Goal: Task Accomplishment & Management: Use online tool/utility

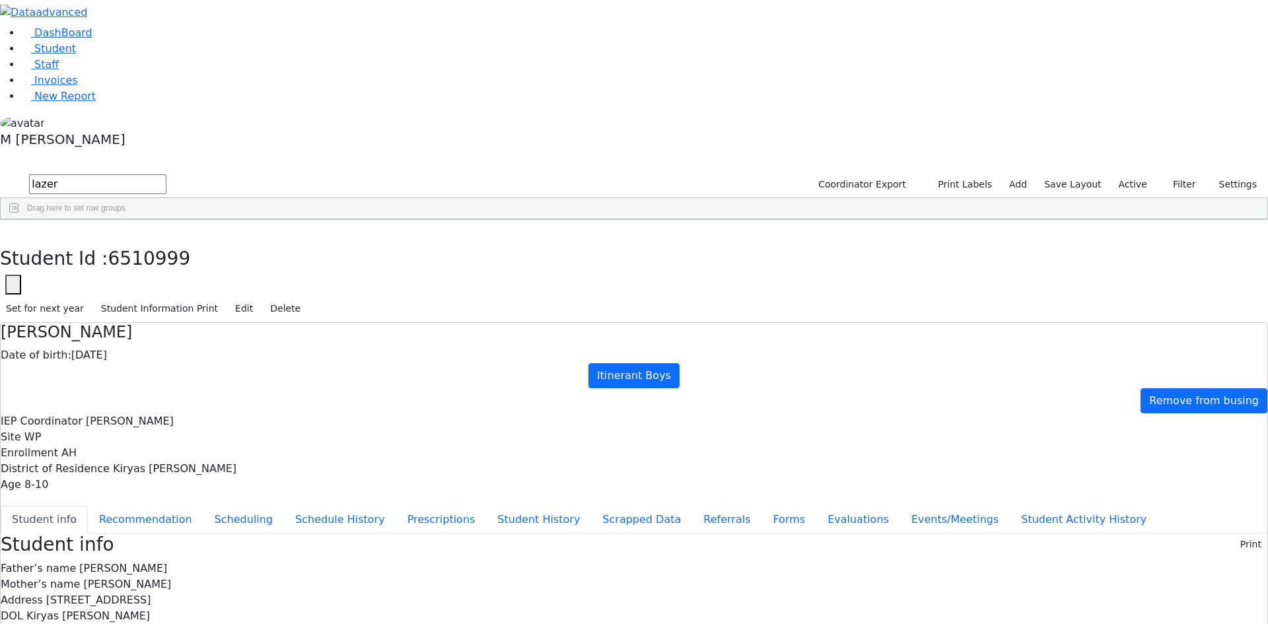
click at [255, 278] on div "[DATE]" at bounding box center [223, 287] width 64 height 18
click at [76, 55] on link "Student" at bounding box center [48, 48] width 55 height 13
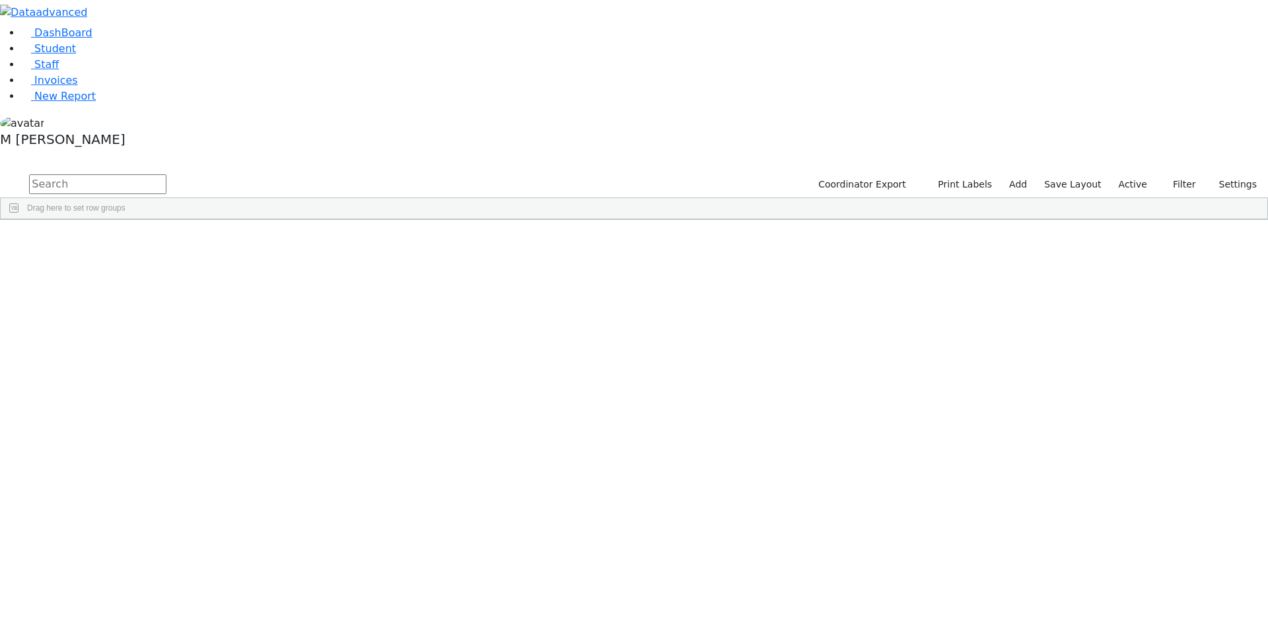
drag, startPoint x: 540, startPoint y: 52, endPoint x: 548, endPoint y: 54, distance: 8.2
click at [166, 174] on input "text" at bounding box center [97, 184] width 137 height 20
type input "lazer"
click at [513, 278] on div "Itinerant Boys" at bounding box center [481, 287] width 63 height 18
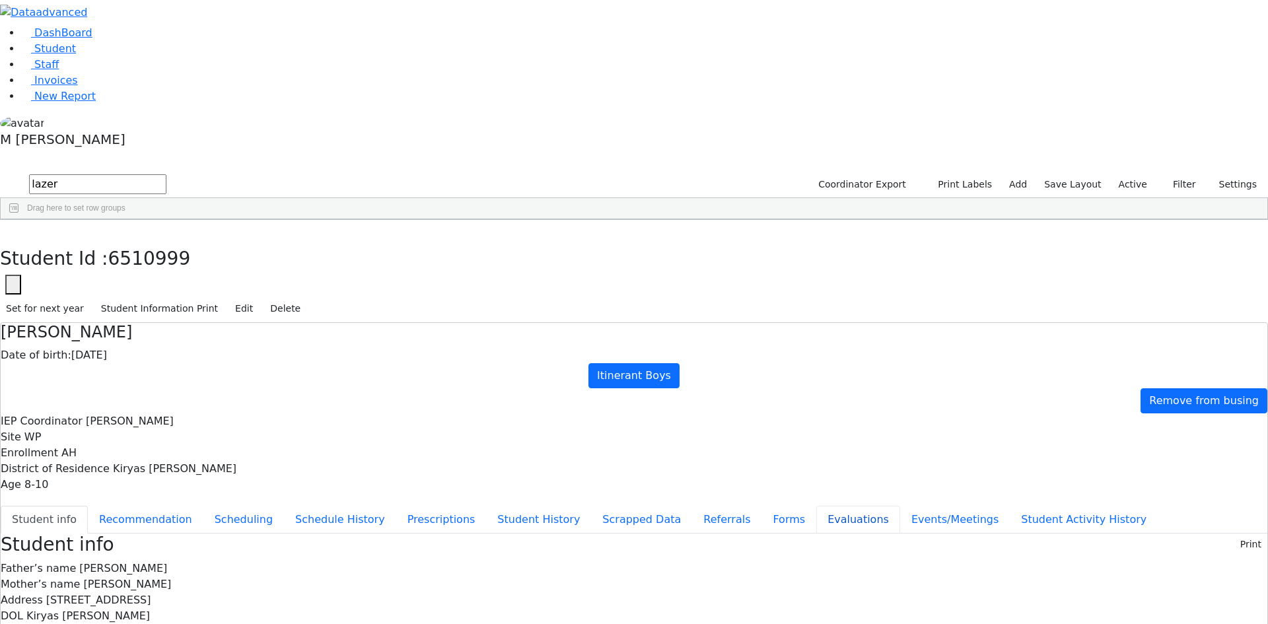
click at [816, 506] on button "Evaluations" at bounding box center [858, 520] width 84 height 28
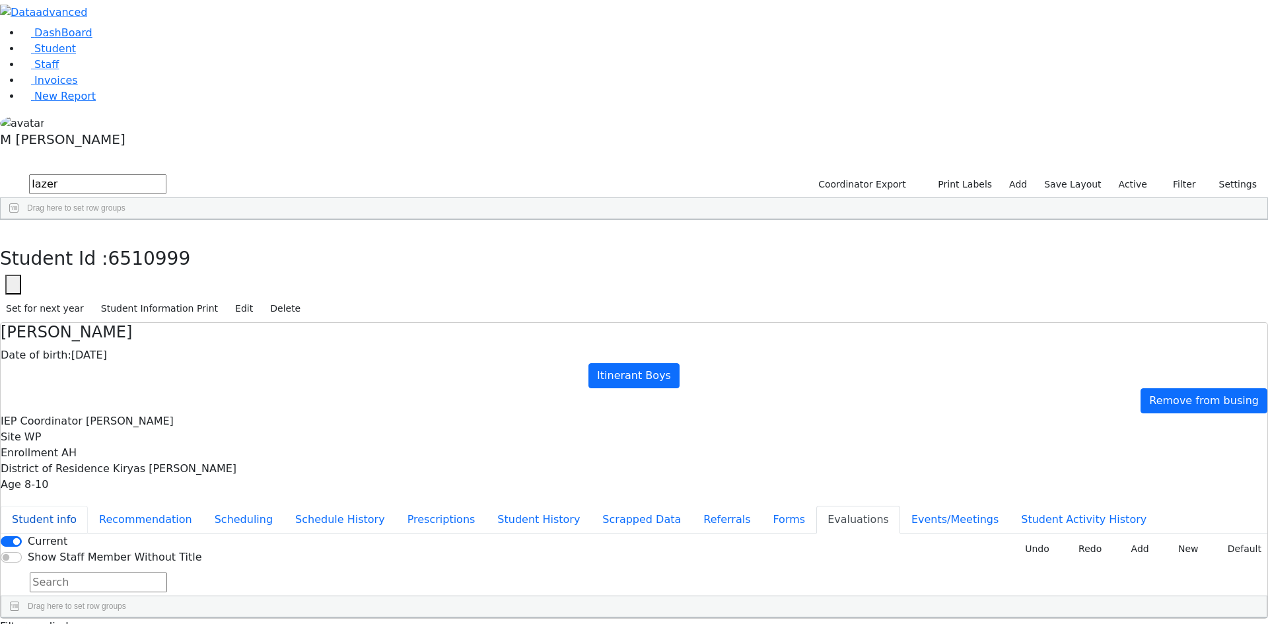
click at [88, 506] on button "Student info" at bounding box center [44, 520] width 87 height 28
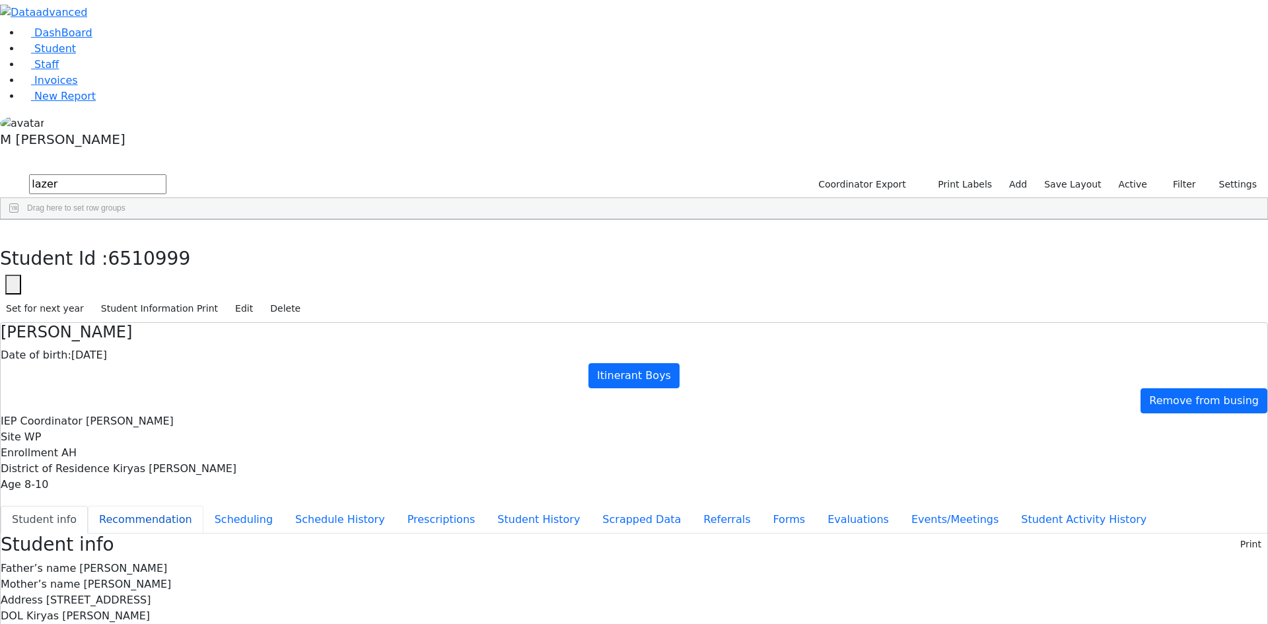
click at [203, 506] on button "Recommendation" at bounding box center [146, 520] width 116 height 28
checkbox input "true"
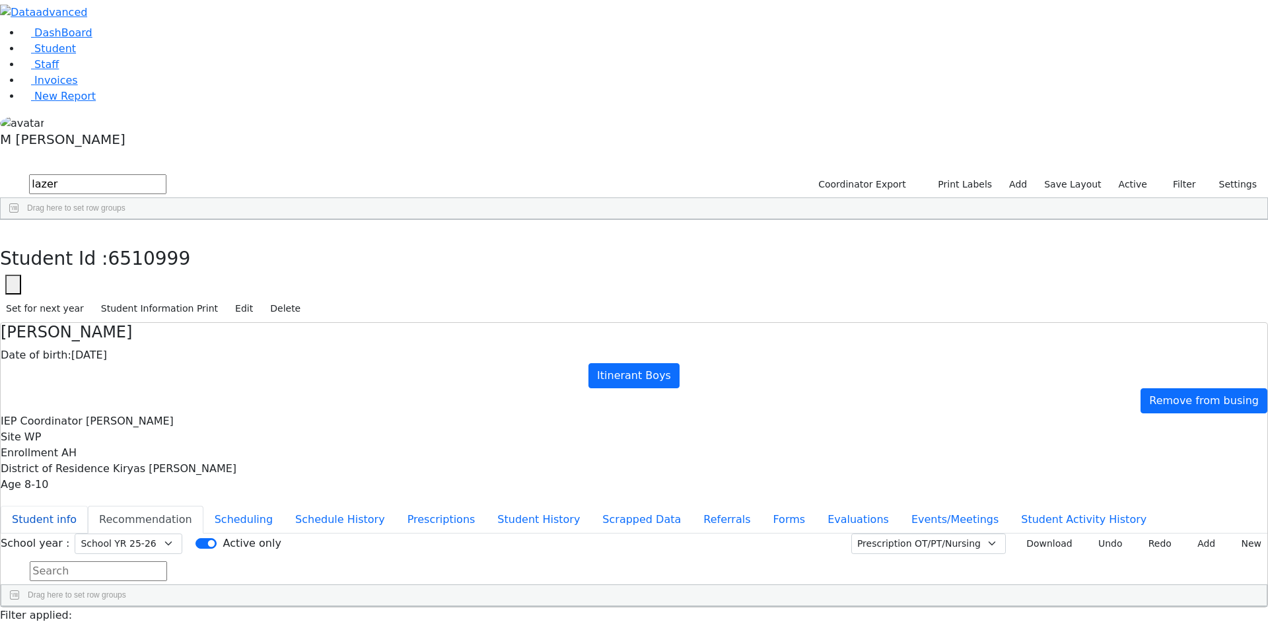
click at [88, 506] on button "Student info" at bounding box center [44, 520] width 87 height 28
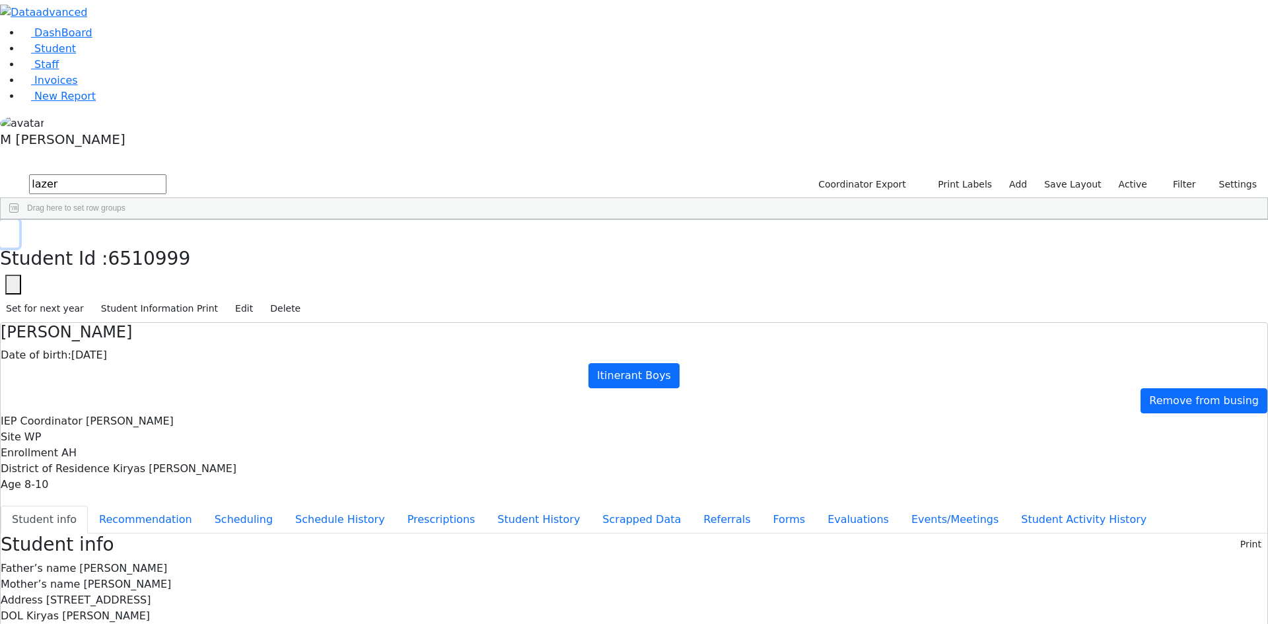
click at [19, 220] on button "button" at bounding box center [9, 234] width 19 height 28
click at [166, 174] on input "lazer" at bounding box center [97, 184] width 137 height 20
click at [71, 55] on link "Student" at bounding box center [48, 48] width 55 height 13
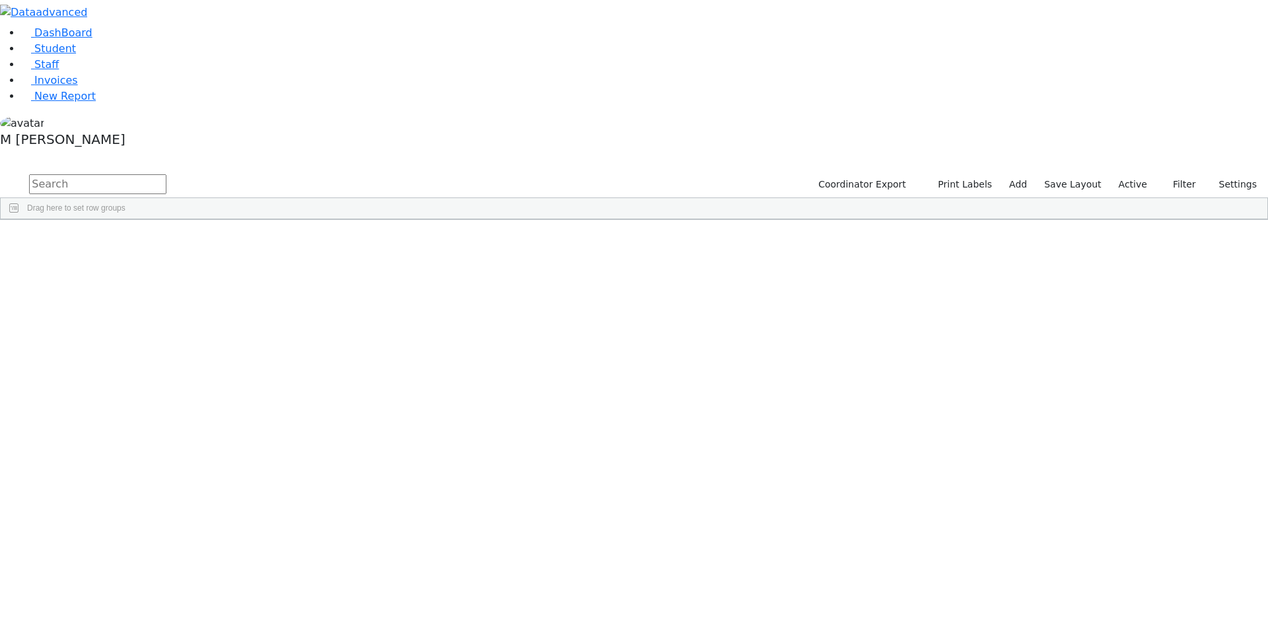
click at [166, 174] on input "text" at bounding box center [97, 184] width 137 height 20
type input "k"
type input "[PERSON_NAME]"
click at [76, 55] on link "Student" at bounding box center [48, 48] width 55 height 13
click at [258, 198] on div "Drag here to set row groups" at bounding box center [634, 208] width 1267 height 21
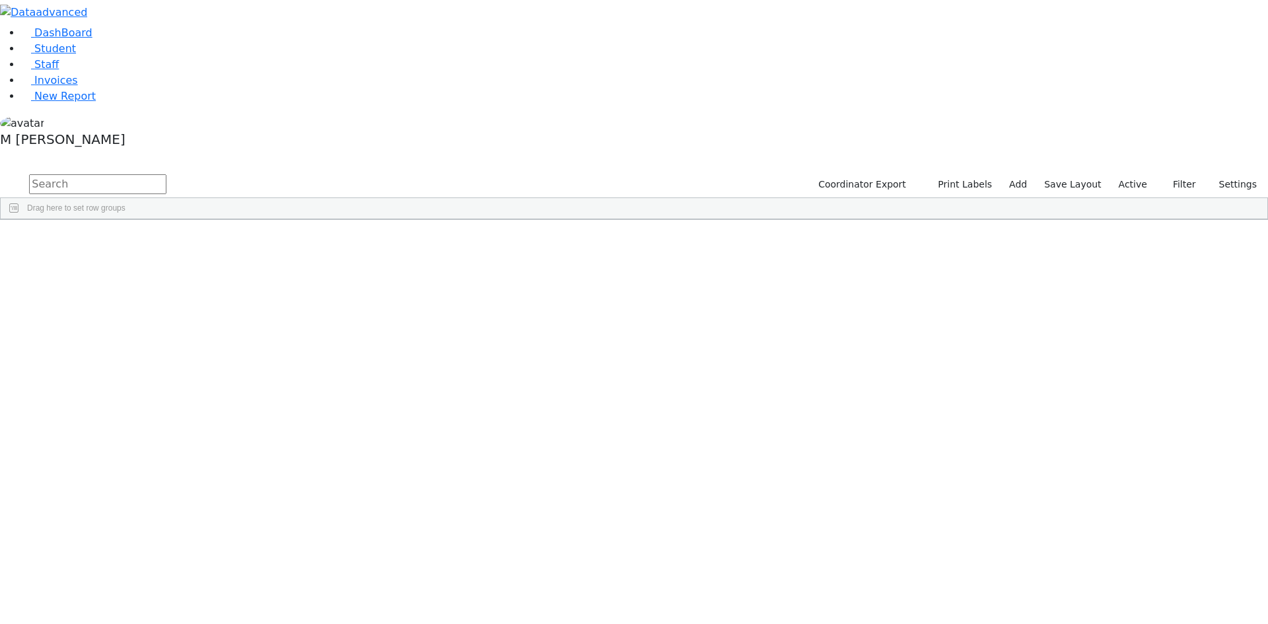
click at [166, 174] on input "text" at bounding box center [97, 184] width 137 height 20
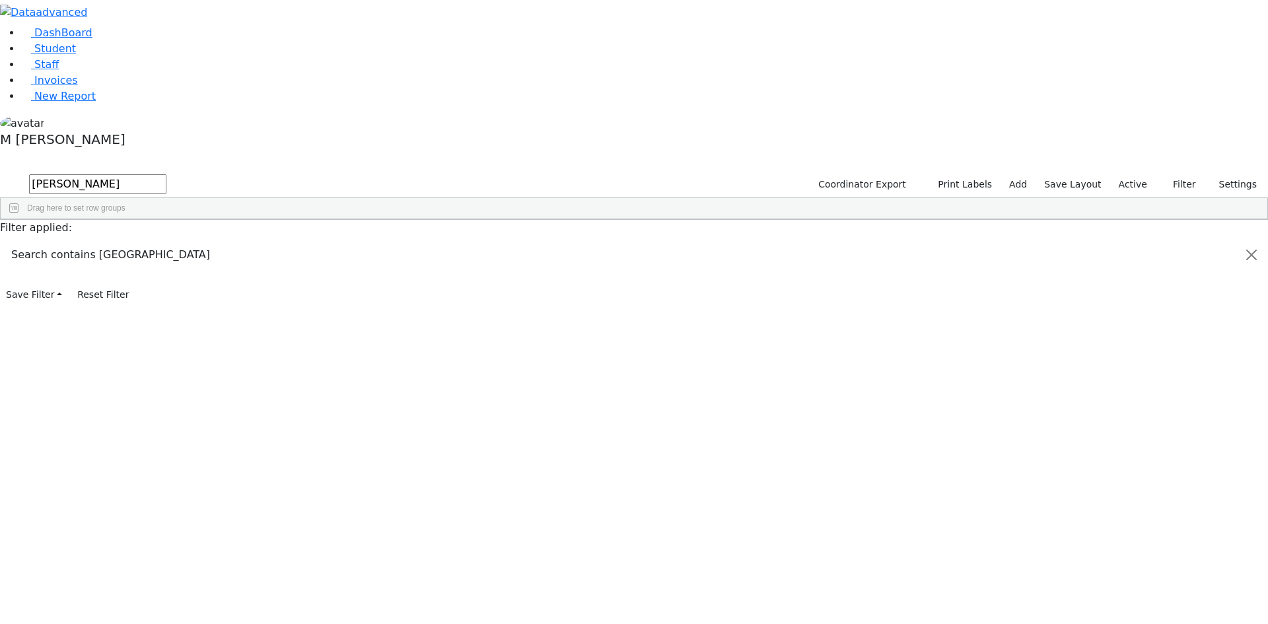
type input "libby"
click at [260, 241] on div "[DATE]" at bounding box center [227, 250] width 63 height 18
click at [323, 241] on div "Press SPACE to deselect this row." at bounding box center [291, 250] width 63 height 18
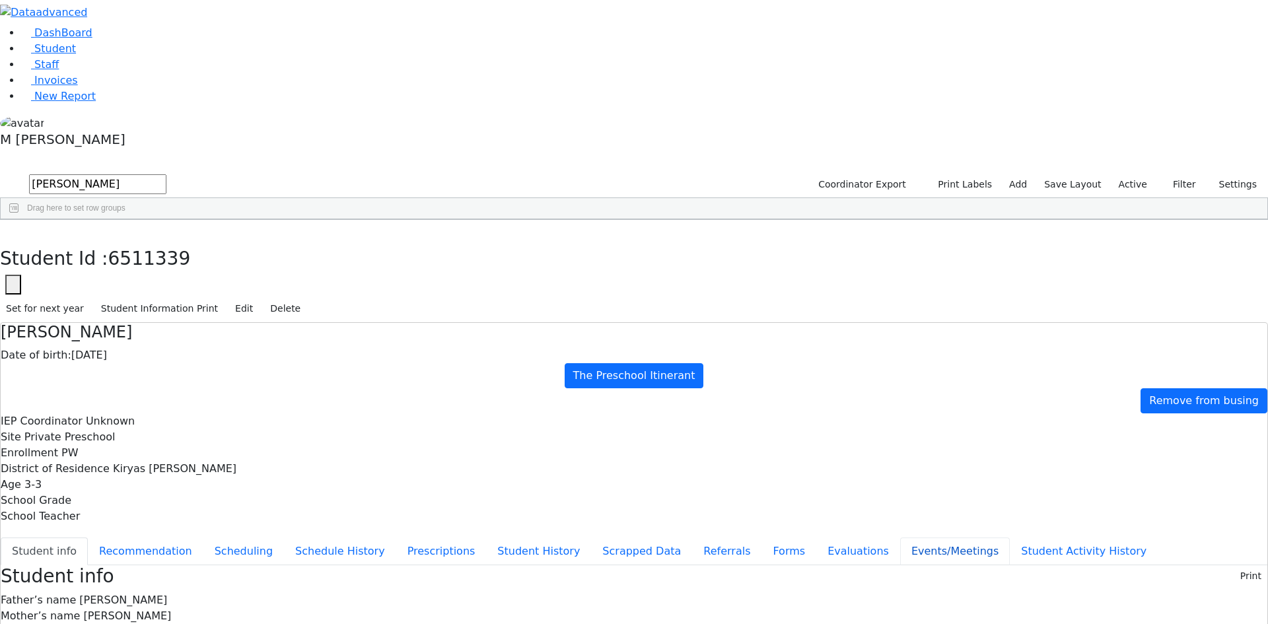
click at [900, 538] on button "Events/Meetings" at bounding box center [955, 552] width 110 height 28
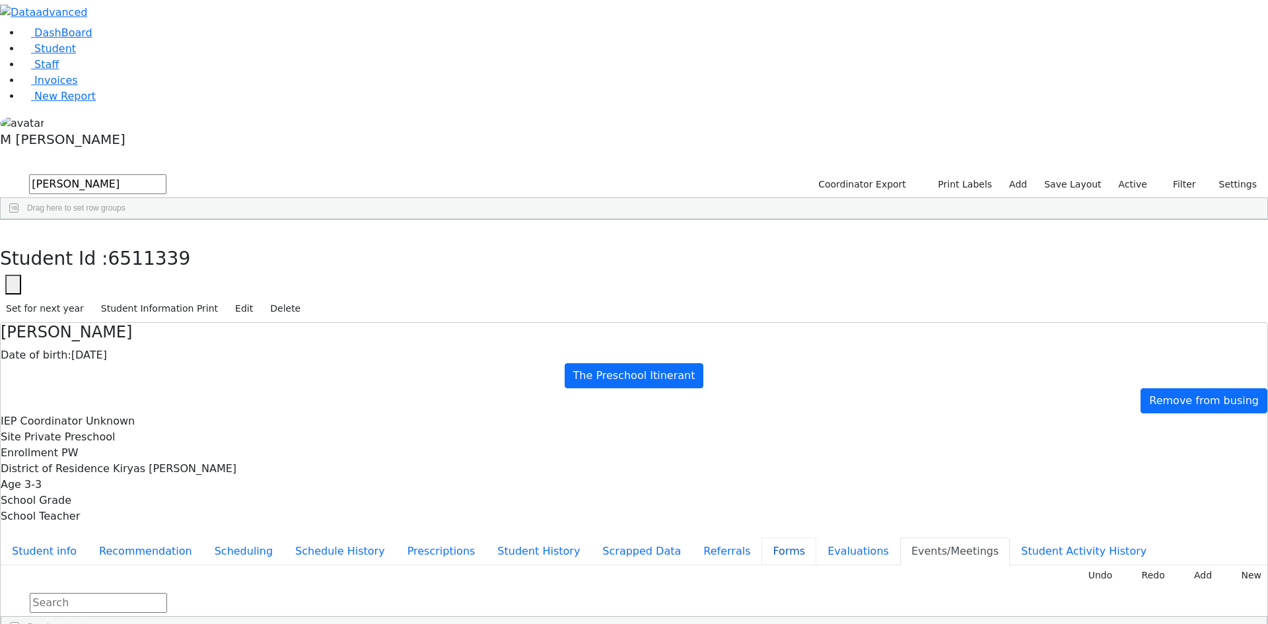
click at [762, 538] on button "Forms" at bounding box center [789, 552] width 55 height 28
type input "Mrs. Roisy Halpert"
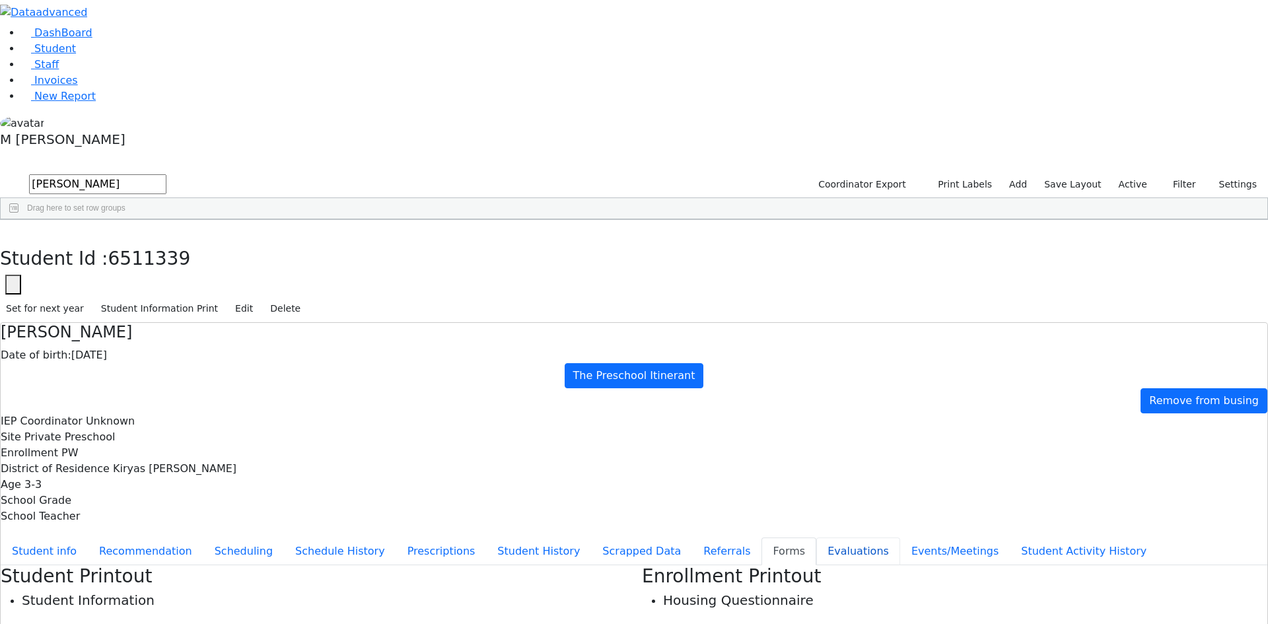
click at [816, 538] on button "Evaluations" at bounding box center [858, 552] width 84 height 28
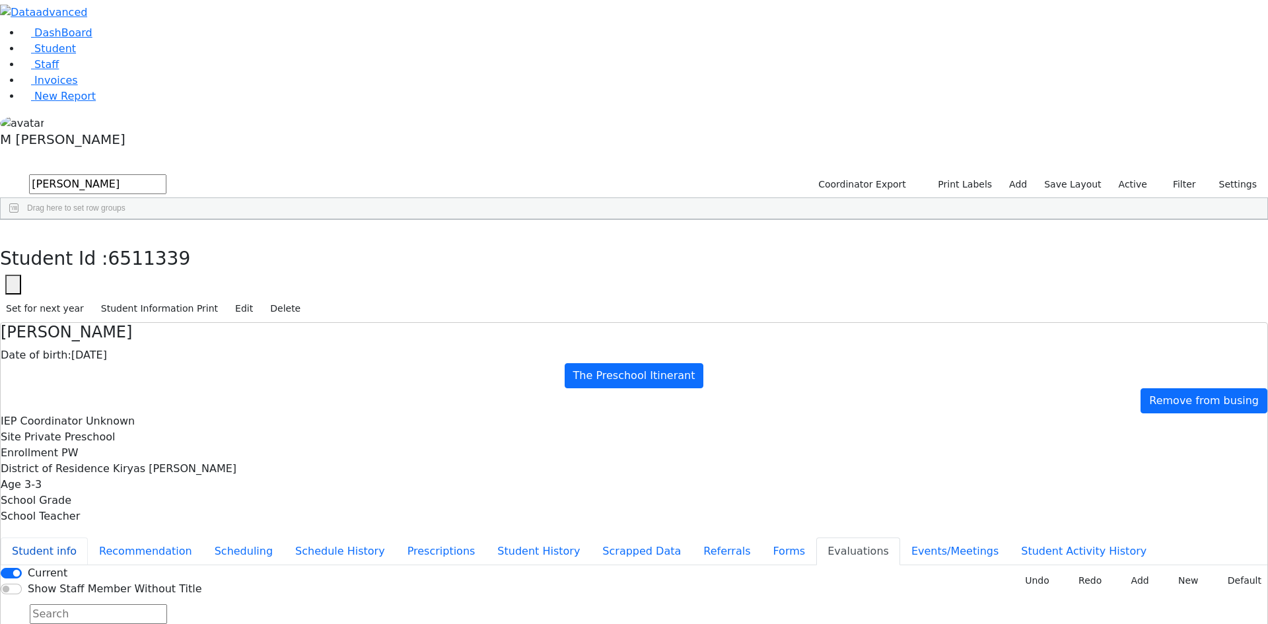
click at [88, 538] on button "Student info" at bounding box center [44, 552] width 87 height 28
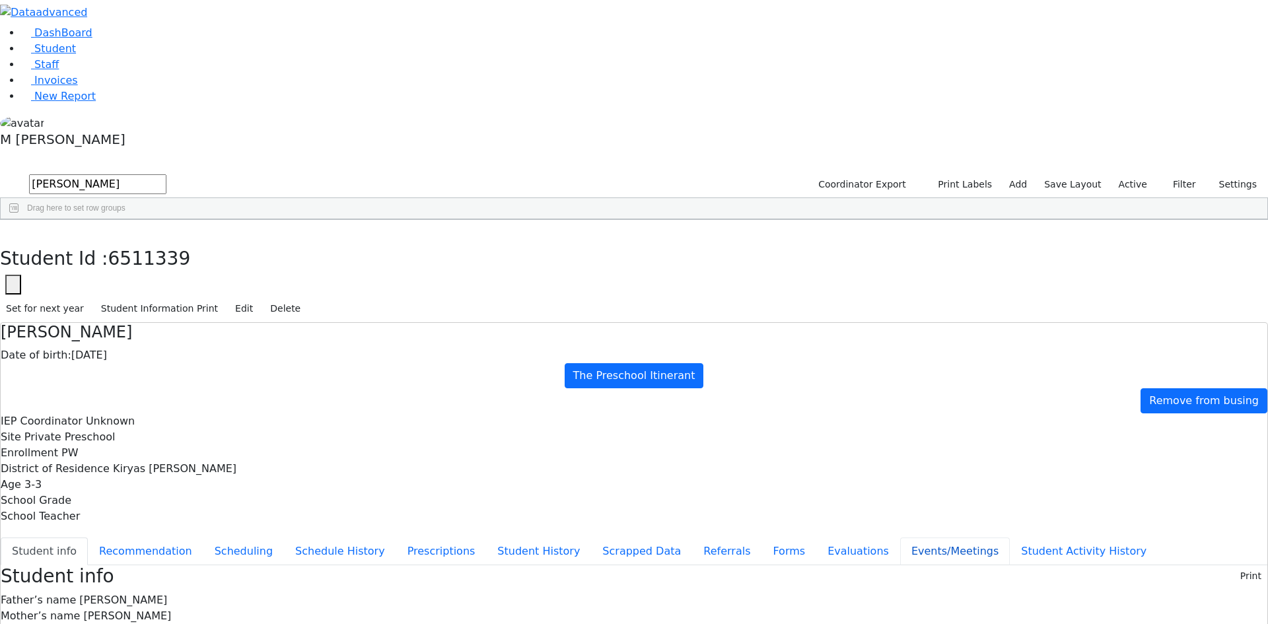
click at [900, 538] on button "Events/Meetings" at bounding box center [955, 552] width 110 height 28
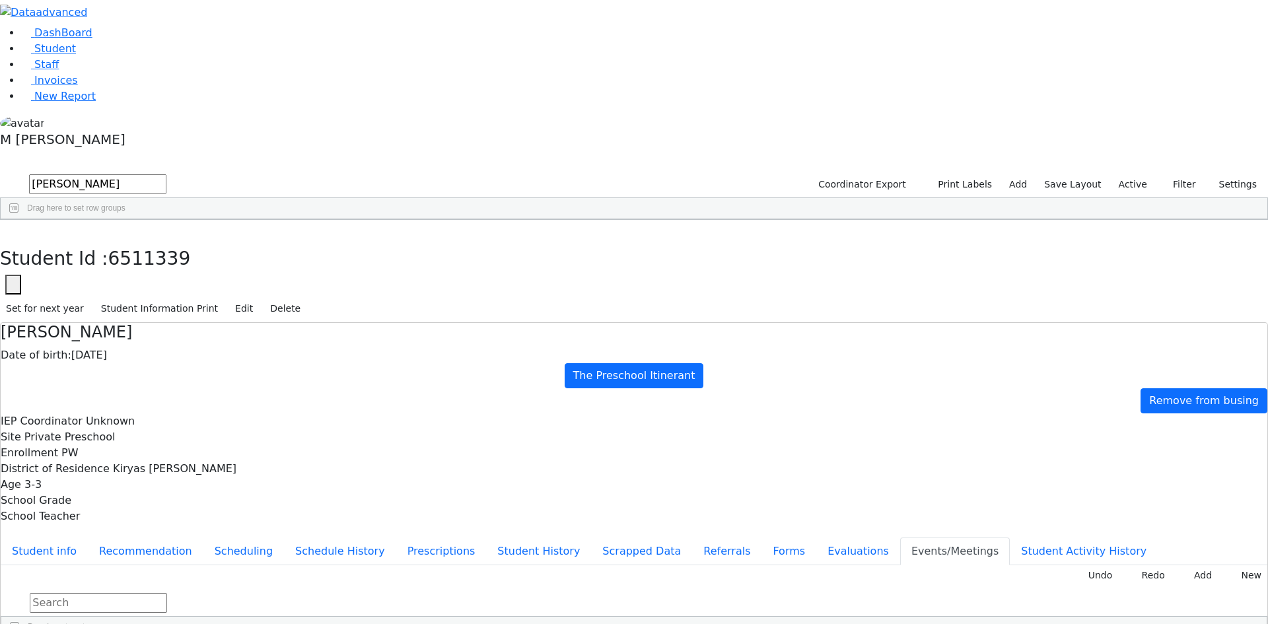
type input "2025-09-26"
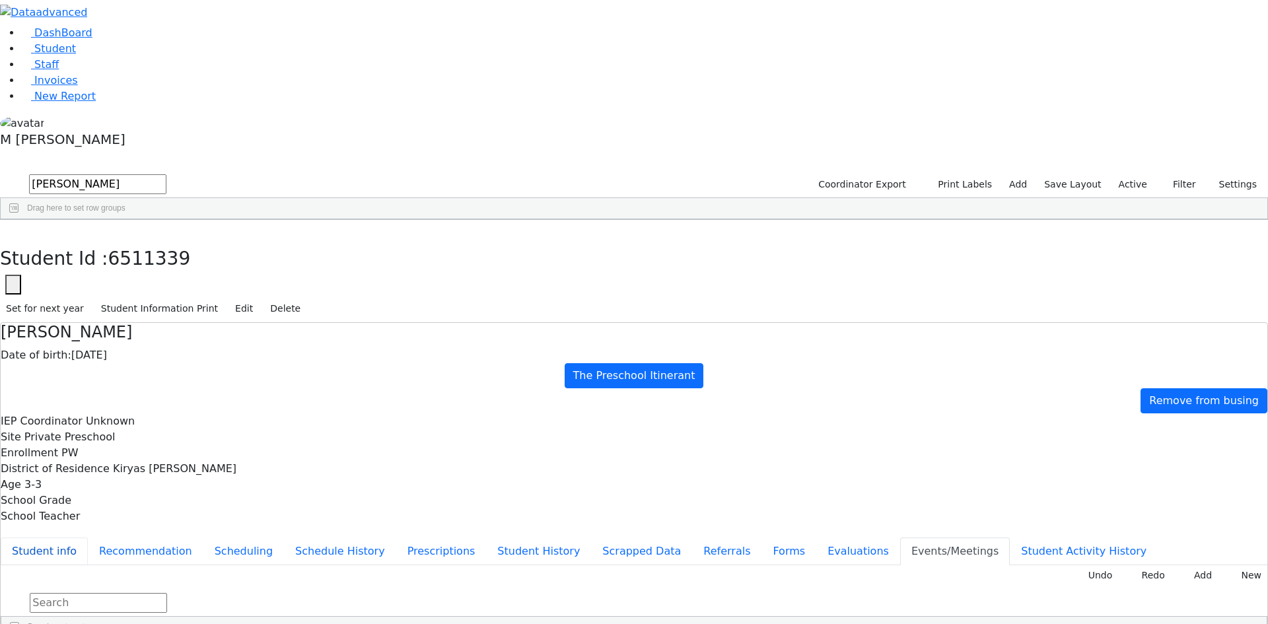
click at [88, 538] on button "Student info" at bounding box center [44, 552] width 87 height 28
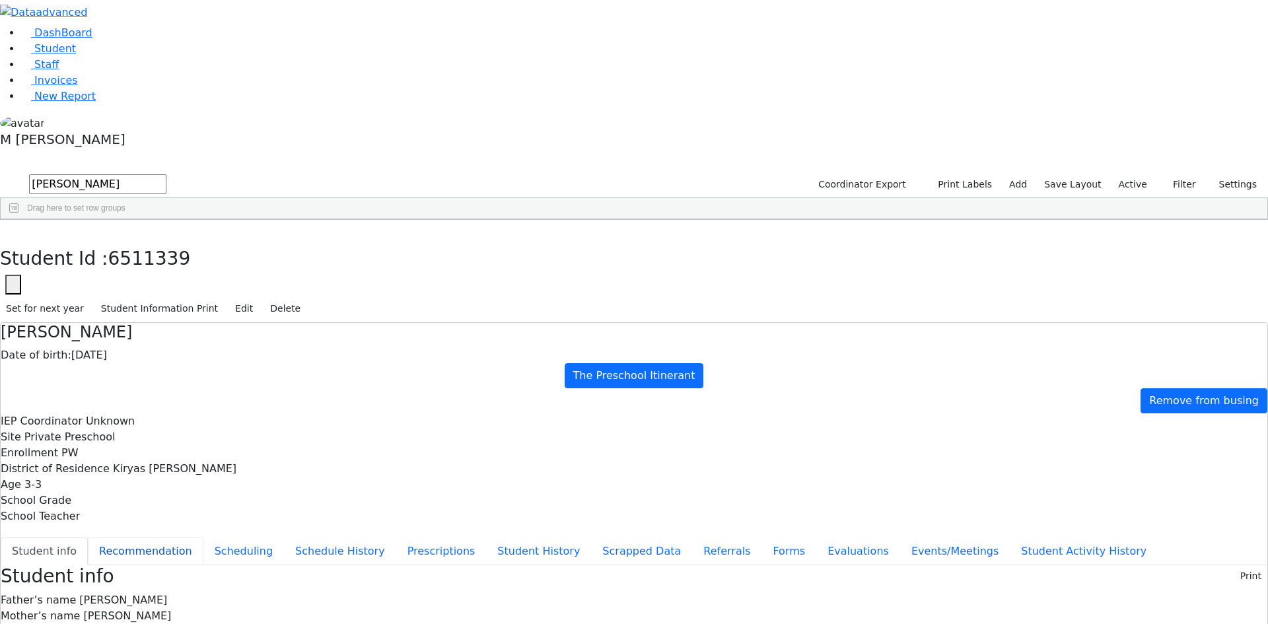
click at [203, 538] on button "Recommendation" at bounding box center [146, 552] width 116 height 28
checkbox input "true"
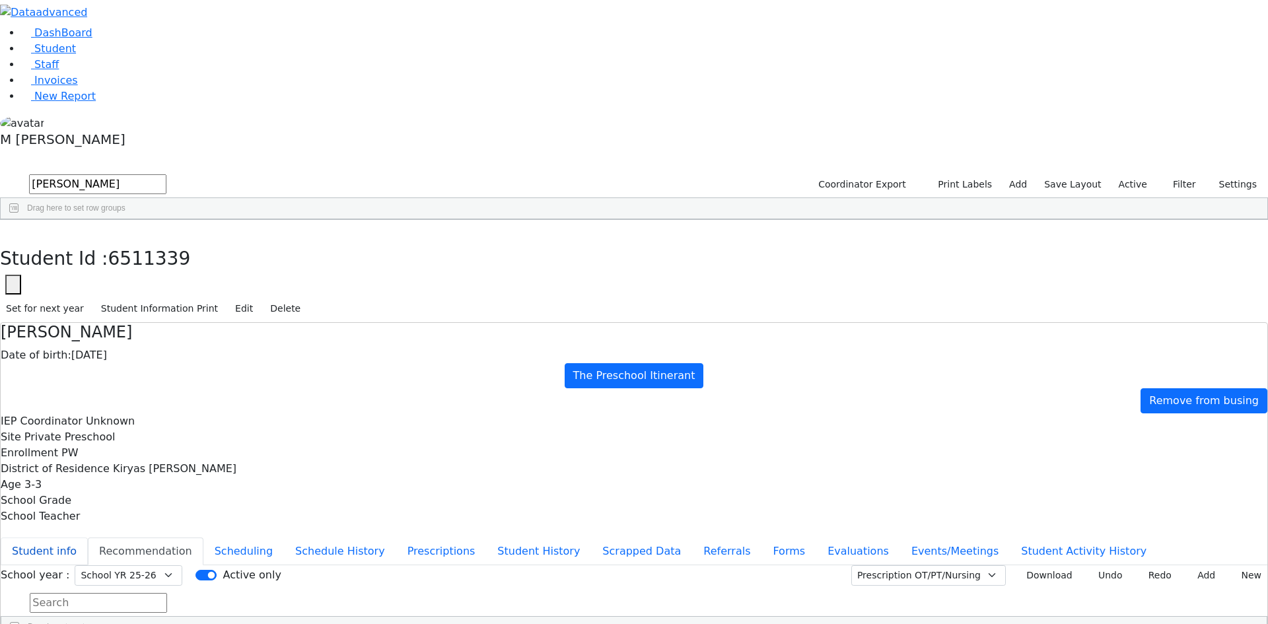
click at [88, 538] on button "Student info" at bounding box center [44, 552] width 87 height 28
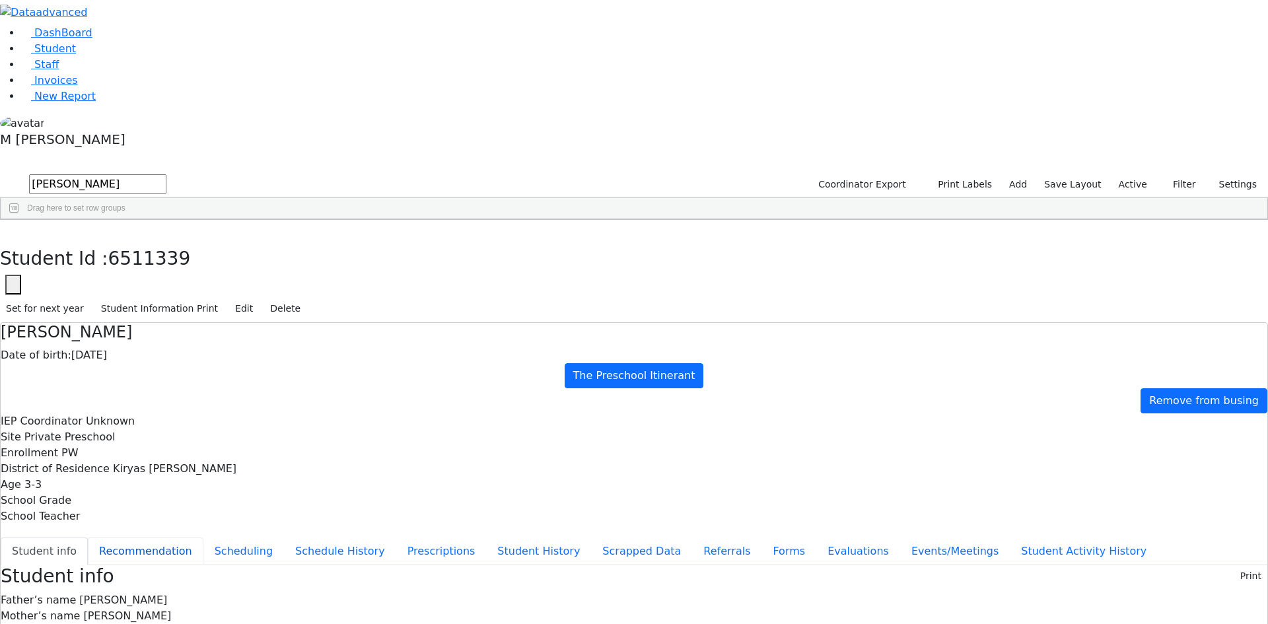
click at [203, 538] on button "Recommendation" at bounding box center [146, 552] width 116 height 28
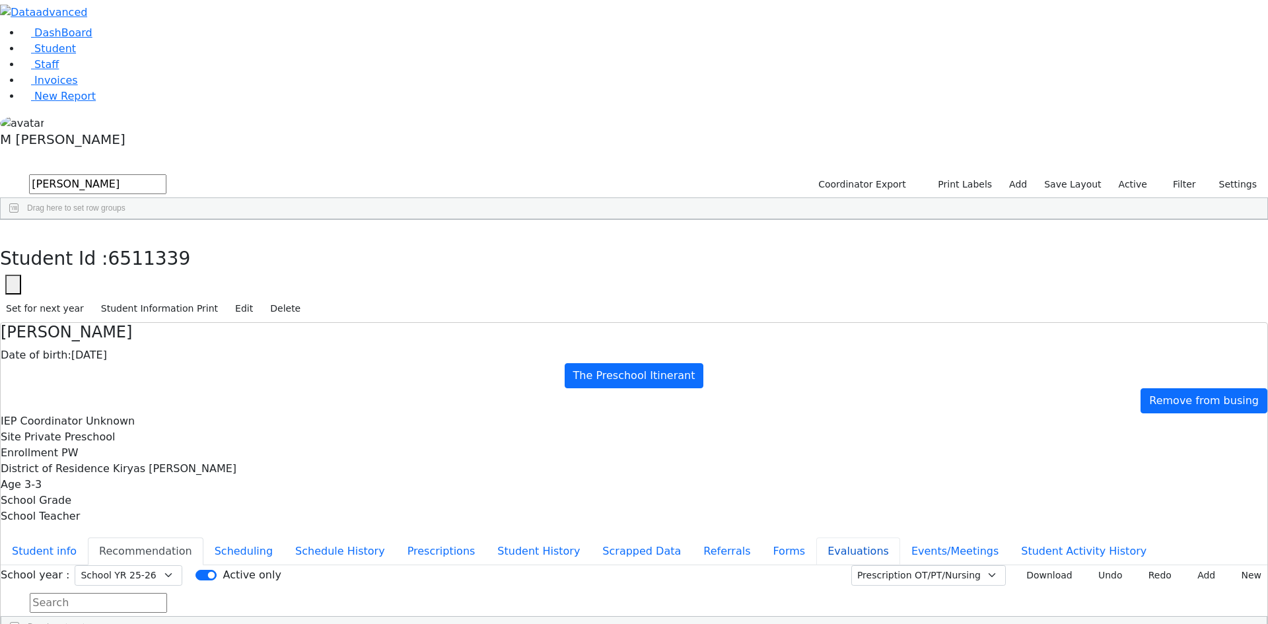
click at [816, 538] on button "Evaluations" at bounding box center [858, 552] width 84 height 28
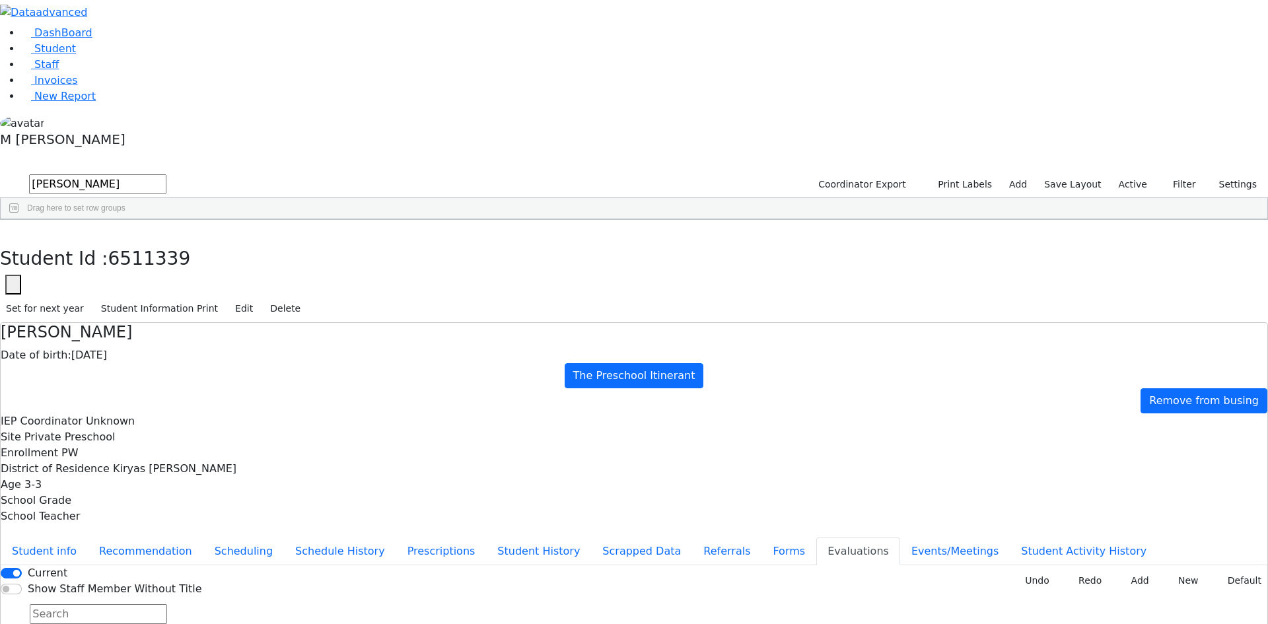
type input "2025-09-16"
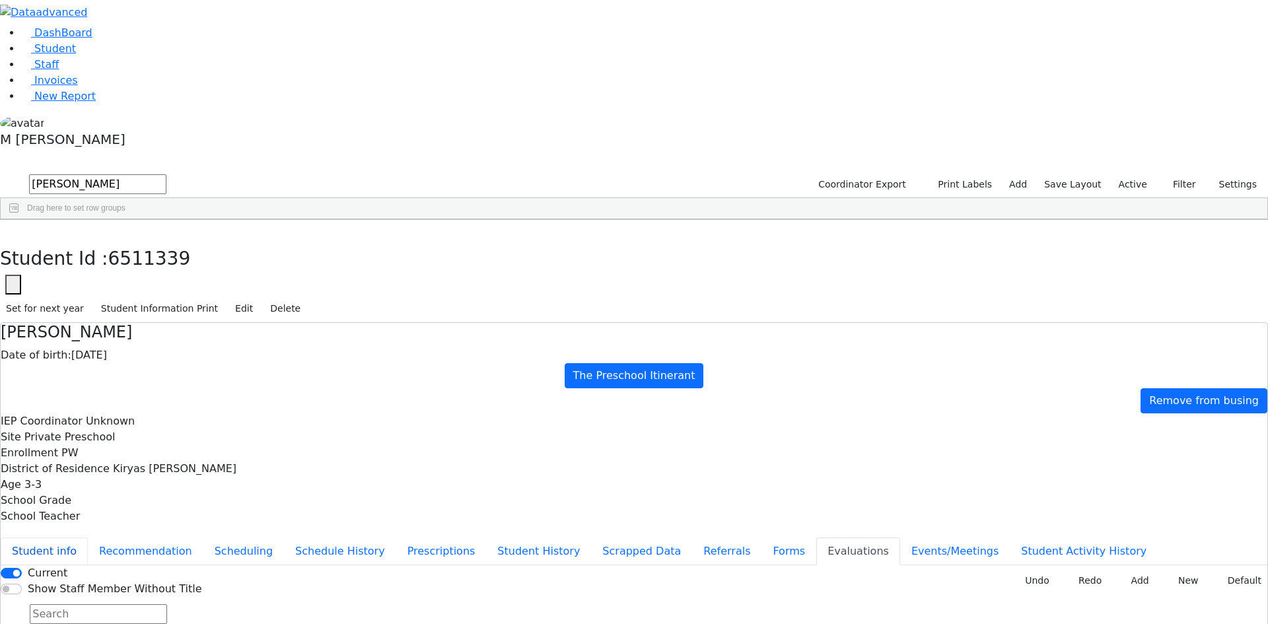
click at [88, 538] on button "Student info" at bounding box center [44, 552] width 87 height 28
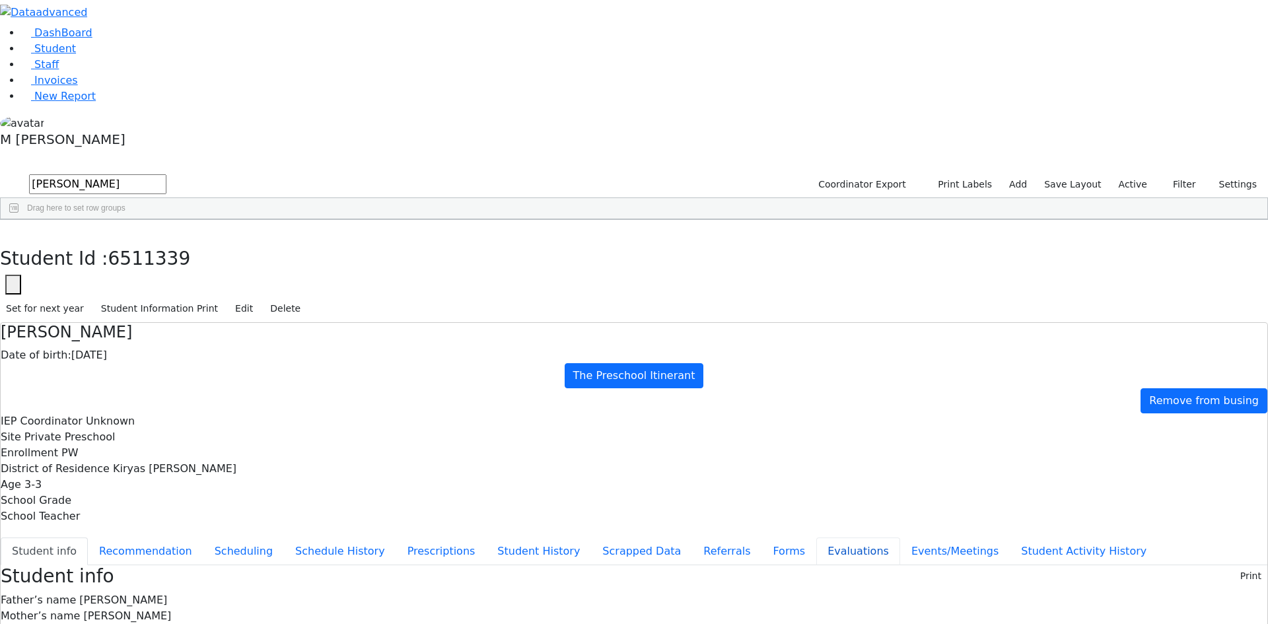
click at [816, 538] on button "Evaluations" at bounding box center [858, 552] width 84 height 28
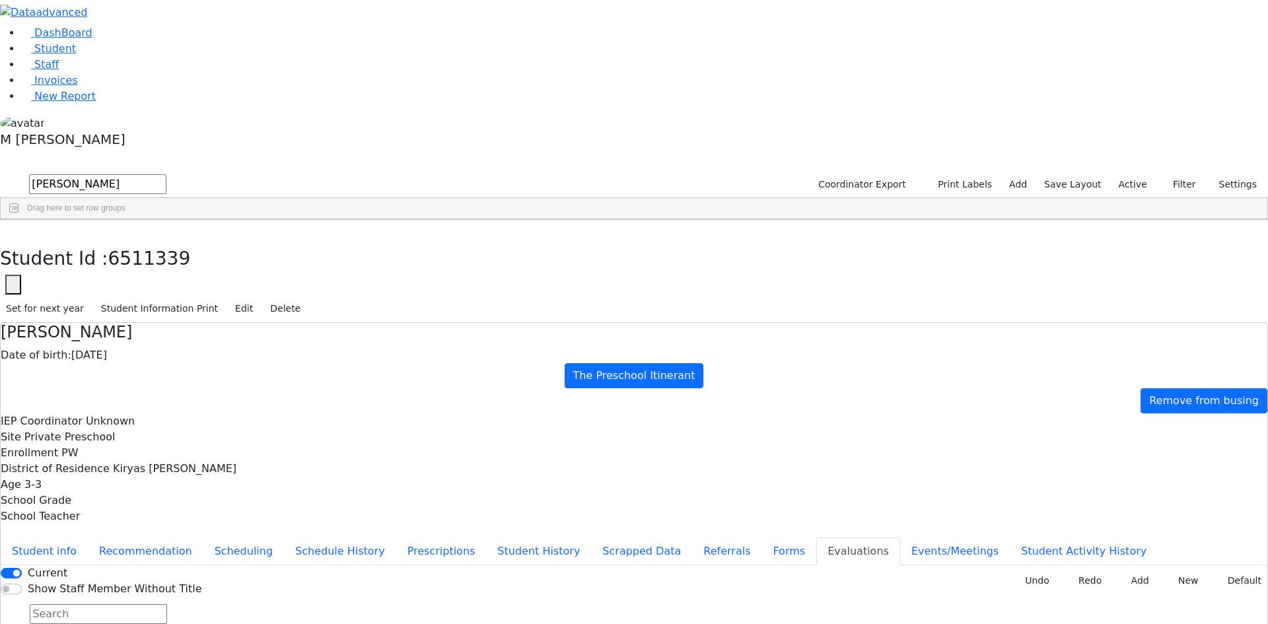
checkbox input "true"
click at [981, 322] on div "Libby Klein Date of birth: 06/24/2022 The Preschool Itinerant Remove from busin…" at bounding box center [634, 486] width 1268 height 328
click at [976, 571] on button "New Invoice" at bounding box center [969, 581] width 77 height 20
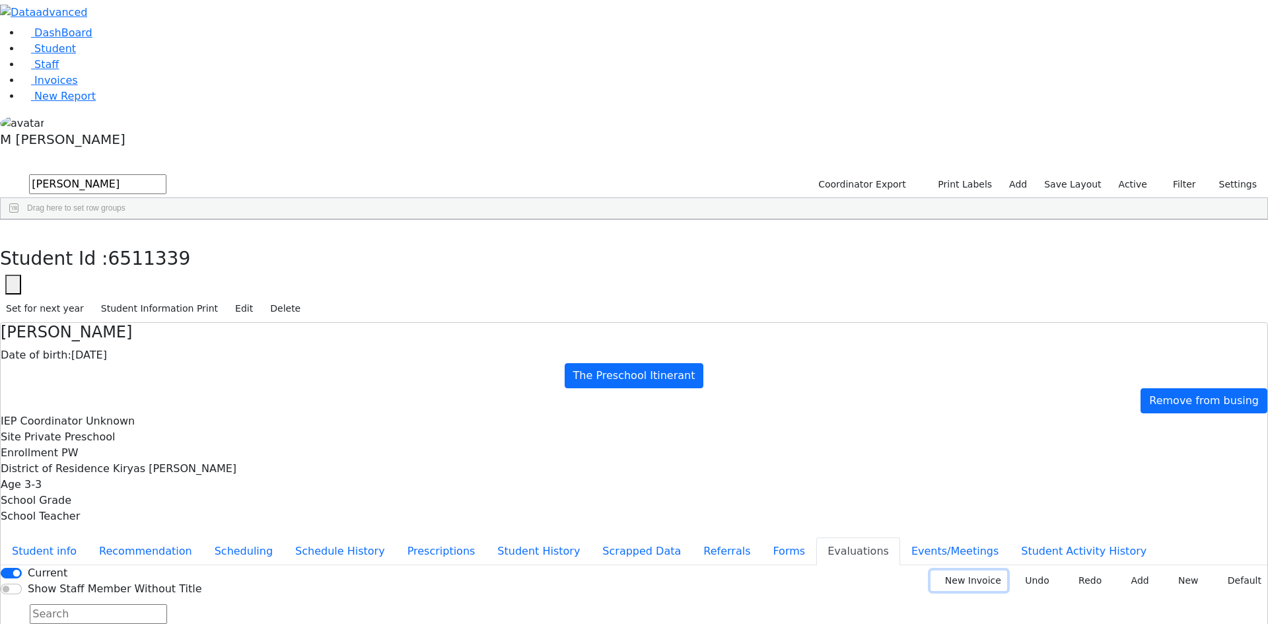
type input "2025-09-18"
type input "PSKJ 27"
type input "185890"
type input "2024-0950"
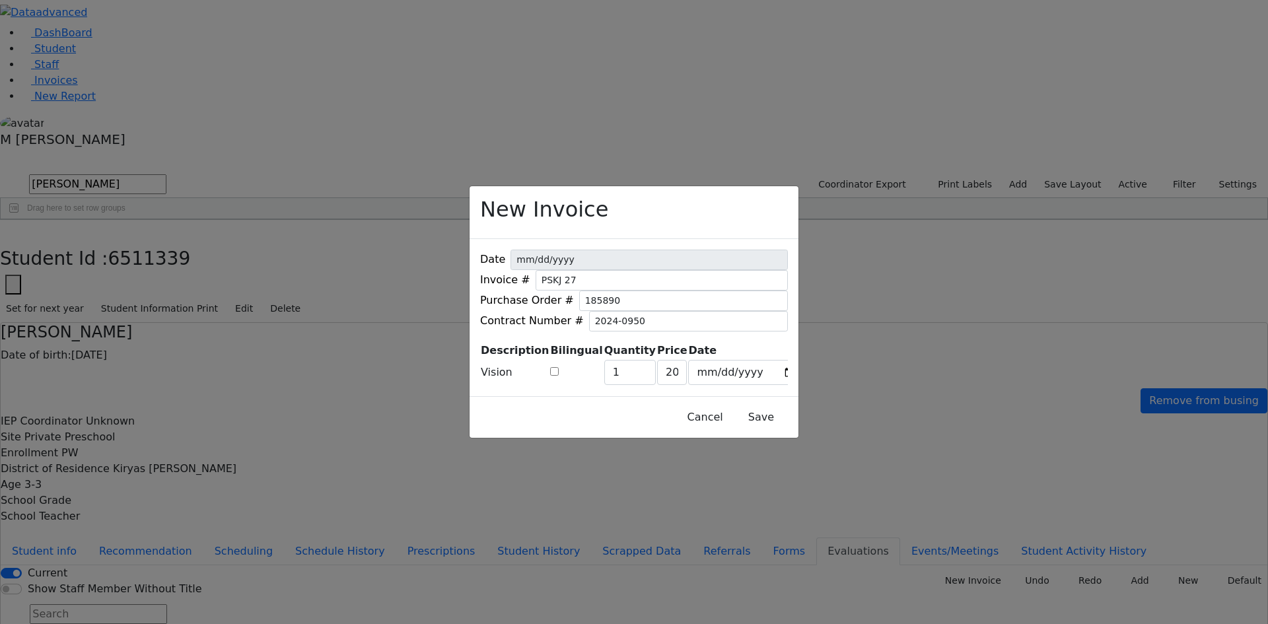
click at [559, 367] on input "checkbox" at bounding box center [554, 371] width 9 height 9
checkbox input "true"
type input "249"
click at [559, 367] on input "checkbox" at bounding box center [554, 371] width 9 height 9
checkbox input "false"
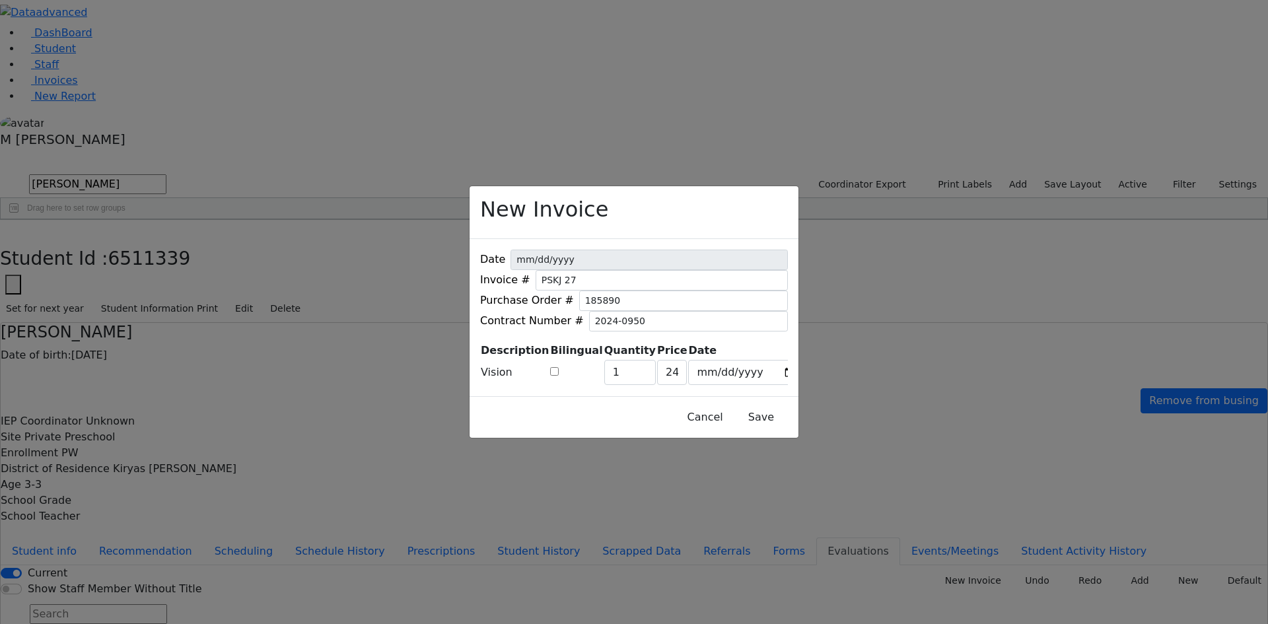
type input "200"
click at [736, 425] on button "Save" at bounding box center [761, 417] width 59 height 25
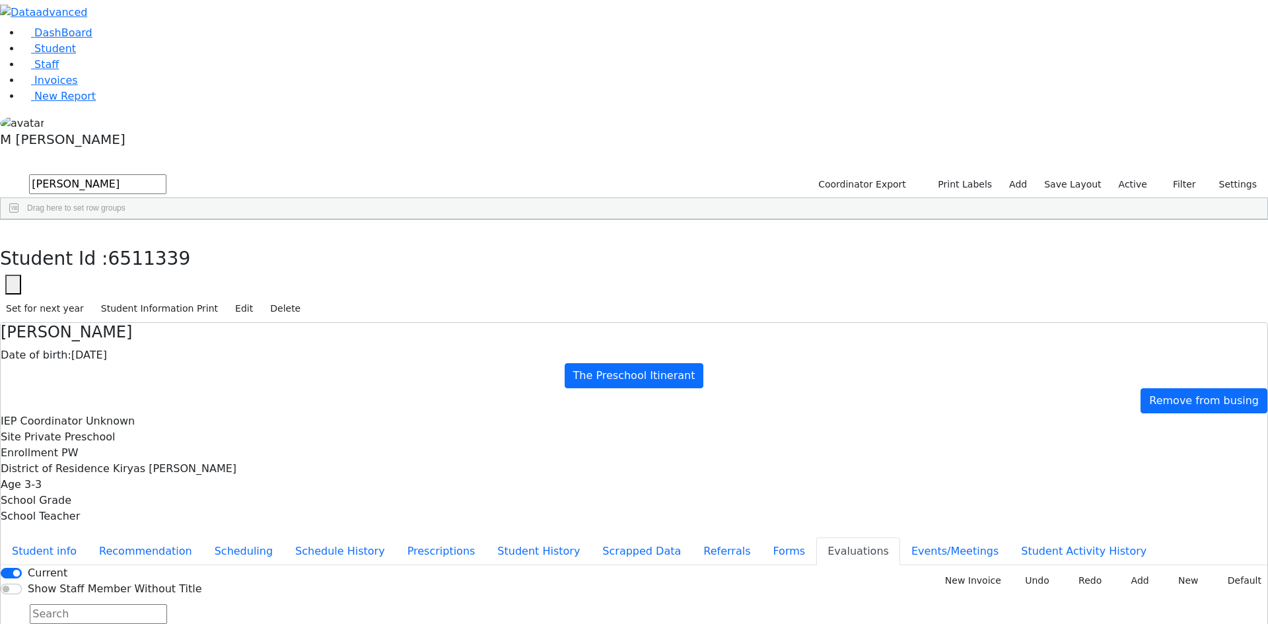
click at [88, 538] on button "Student info" at bounding box center [44, 552] width 87 height 28
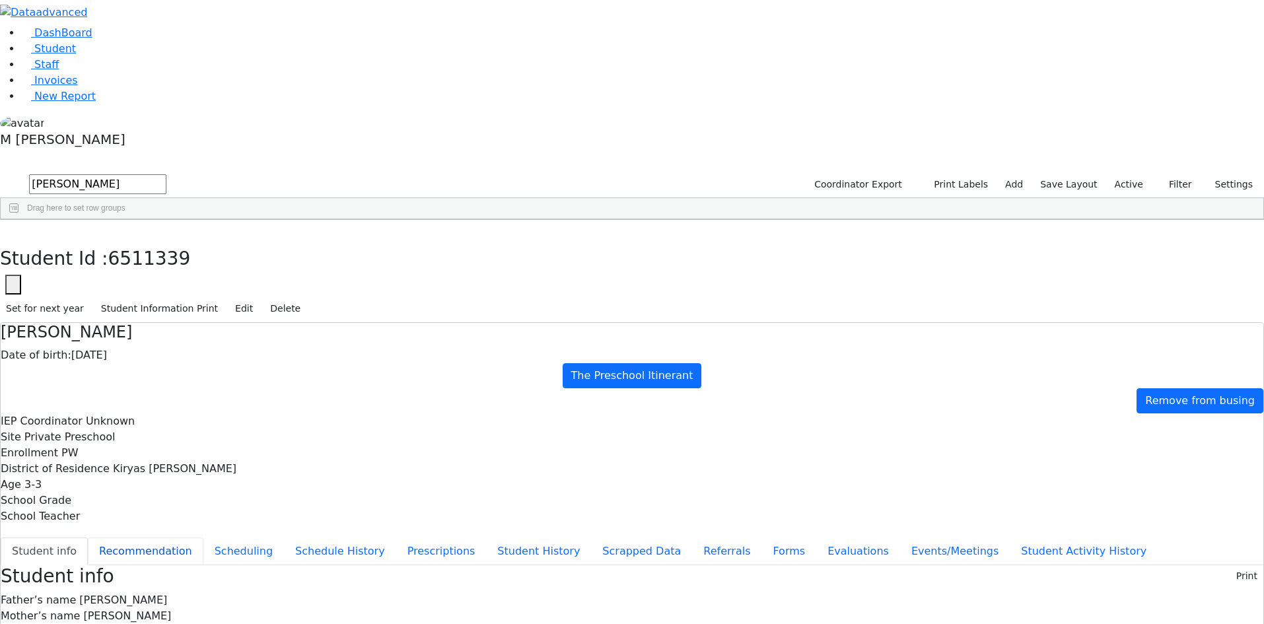
click at [203, 538] on button "Recommendation" at bounding box center [146, 552] width 116 height 28
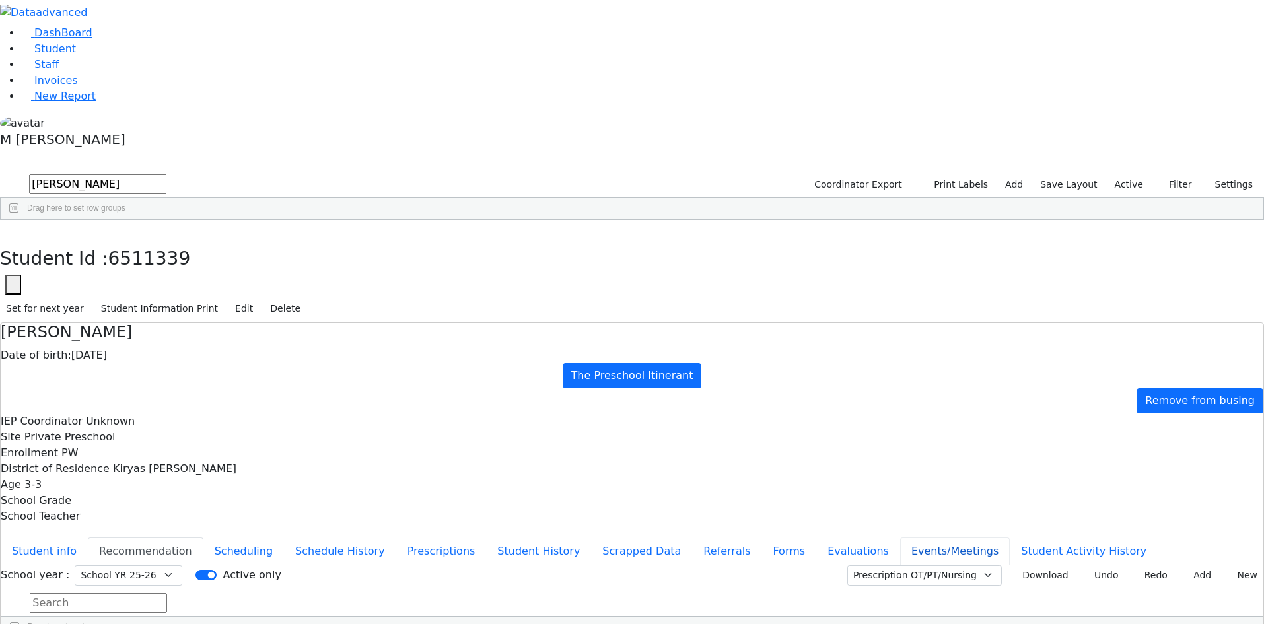
click at [900, 538] on button "Events/Meetings" at bounding box center [955, 552] width 110 height 28
click at [692, 538] on button "Referrals" at bounding box center [726, 552] width 69 height 28
